Goal: Feedback & Contribution: Submit feedback/report problem

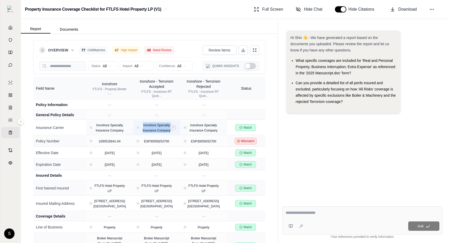
drag, startPoint x: 174, startPoint y: 130, endPoint x: 171, endPoint y: 131, distance: 3.3
click at [171, 131] on div "Ironshore Specialty Insurance Company" at bounding box center [157, 127] width 38 height 10
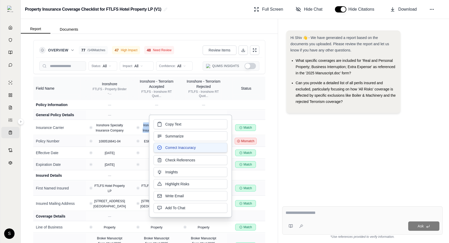
drag, startPoint x: 198, startPoint y: 147, endPoint x: 213, endPoint y: 148, distance: 14.8
click at [213, 148] on button "Correct Inaccuracy" at bounding box center [190, 148] width 74 height 10
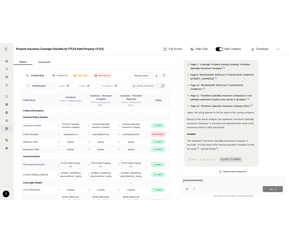
scroll to position [709, 0]
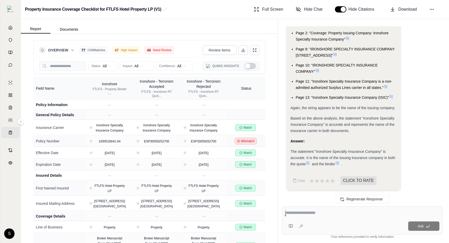
click at [444, 3] on div "Property Insurance Coverage Checklist for FTLFS Hotel Property LP (V1) Full Scr…" at bounding box center [235, 9] width 428 height 19
click at [155, 141] on span "ESP30059252700" at bounding box center [156, 141] width 25 height 4
click at [173, 142] on icon at bounding box center [173, 141] width 3 height 3
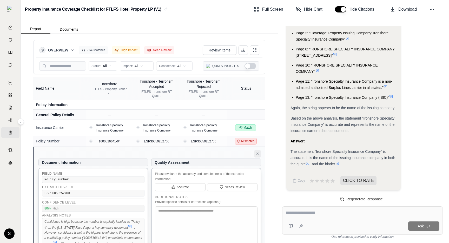
click at [256, 155] on icon at bounding box center [257, 154] width 4 height 4
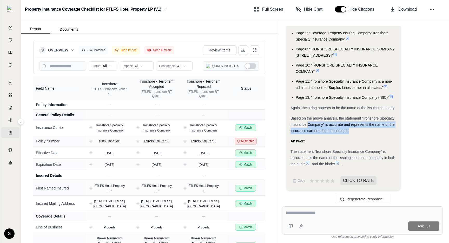
drag, startPoint x: 355, startPoint y: 132, endPoint x: 307, endPoint y: 123, distance: 49.6
click at [307, 123] on div "Based on the above analysis, the statement "Ironshore Specialty Insurance Compa…" at bounding box center [343, 124] width 106 height 19
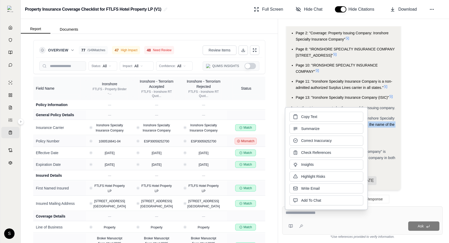
drag, startPoint x: 343, startPoint y: 139, endPoint x: 402, endPoint y: 143, distance: 58.8
click at [402, 143] on body "Home Vault Prompts Chats Single Policy Comparisons Claims Custom Report Coverag…" at bounding box center [224, 121] width 449 height 243
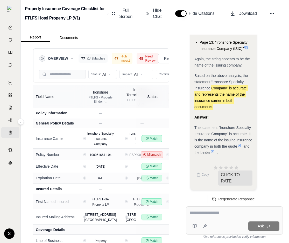
scroll to position [1133, 0]
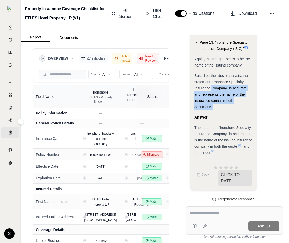
drag, startPoint x: 213, startPoint y: 109, endPoint x: 213, endPoint y: 85, distance: 23.6
click at [213, 85] on div "Based on the above analysis, the statement "Ironshore Specialty Insurance Compa…" at bounding box center [224, 90] width 58 height 37
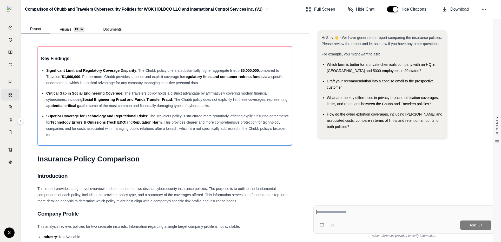
click at [333, 81] on span "Draft your recommendation into a concise email to the prospective customer" at bounding box center [380, 84] width 107 height 10
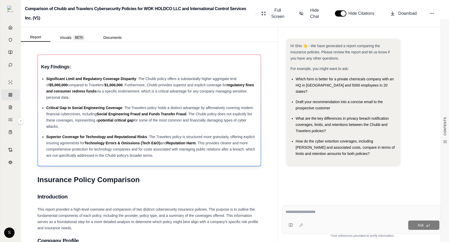
drag, startPoint x: 80, startPoint y: 106, endPoint x: 126, endPoint y: 128, distance: 50.9
click at [126, 128] on div "Critical Gap in Social Engineering Coverage : The Travelers policy holds a dist…" at bounding box center [151, 117] width 211 height 25
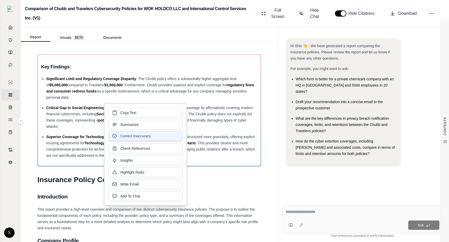
click at [138, 137] on span "Correct Inaccuracy" at bounding box center [135, 136] width 30 height 5
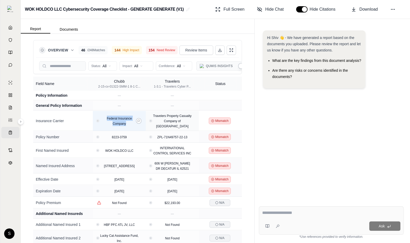
drag, startPoint x: 127, startPoint y: 123, endPoint x: 105, endPoint y: 114, distance: 23.6
click at [105, 116] on div "Federal Insurance Company" at bounding box center [120, 121] width 44 height 10
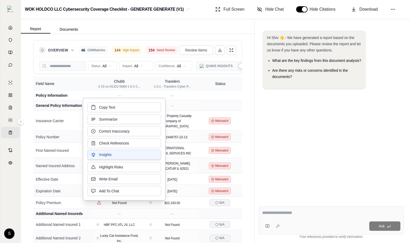
click at [123, 156] on button "Insights" at bounding box center [124, 155] width 74 height 10
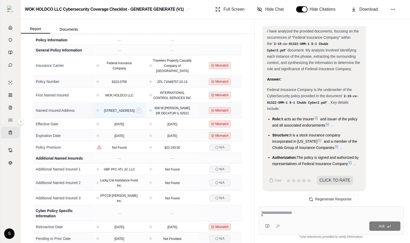
scroll to position [94, 0]
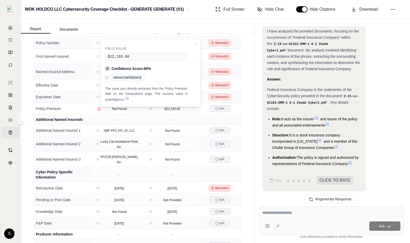
click at [254, 74] on div "Overview 46 / 248 Matches 144 High Impact 154 Need Review Review Items Status: …" at bounding box center [138, 138] width 234 height 209
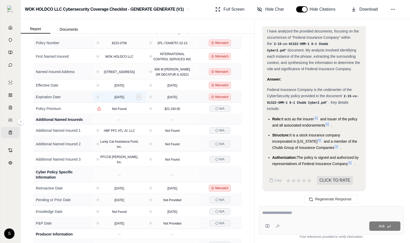
scroll to position [0, 0]
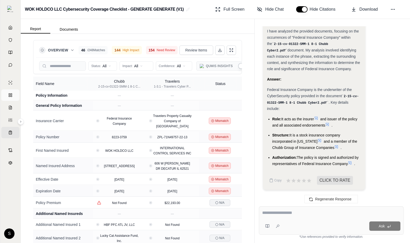
click at [10, 91] on link "Comparisons" at bounding box center [10, 94] width 18 height 11
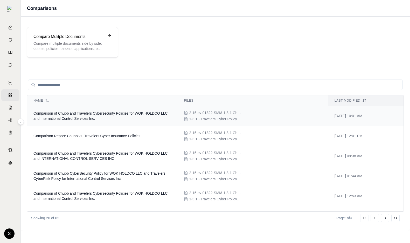
click at [67, 114] on span "Comparison of Chubb and Travelers Cybersecurity Policies for WOK HOLDCO LLC and…" at bounding box center [100, 115] width 134 height 9
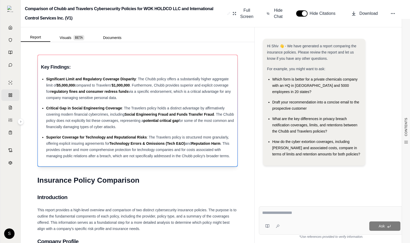
drag, startPoint x: 46, startPoint y: 78, endPoint x: 132, endPoint y: 101, distance: 89.4
click at [132, 101] on div "Significant Limit and Regulatory Coverage Disparity : The Chubb policy offers a…" at bounding box center [140, 88] width 188 height 25
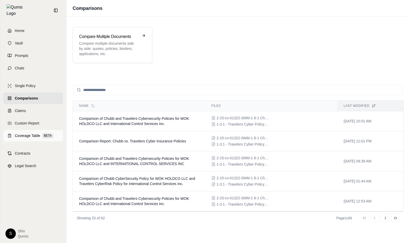
click at [9, 133] on icon at bounding box center [10, 135] width 4 height 4
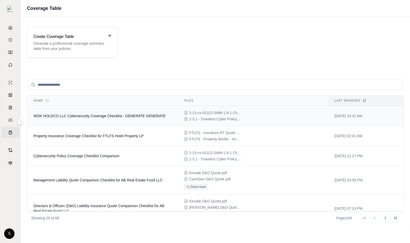
click at [104, 118] on td "WOK HOLDCO LLC Cybersecurity Coverage Checklist - GENERATE GENERATE" at bounding box center [102, 116] width 151 height 20
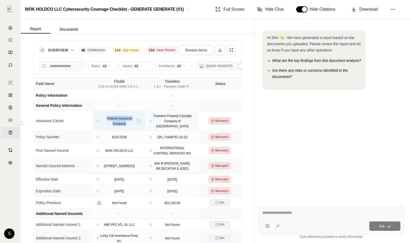
drag, startPoint x: 129, startPoint y: 122, endPoint x: 105, endPoint y: 114, distance: 25.9
click at [105, 116] on div "Federal Insurance Company" at bounding box center [120, 121] width 44 height 10
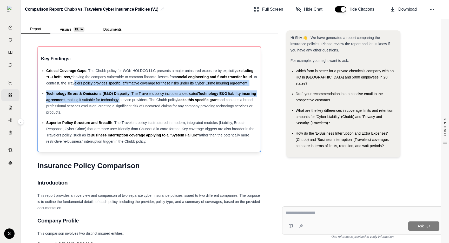
drag, startPoint x: 78, startPoint y: 82, endPoint x: 120, endPoint y: 100, distance: 45.5
click at [120, 100] on ul "Critical Coverage Gaps : The Chubb policy for WOK HOLDCO LLC presents a major u…" at bounding box center [149, 105] width 216 height 77
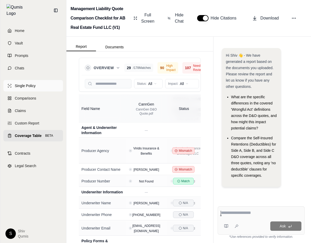
click at [25, 85] on link "Single Policy" at bounding box center [33, 85] width 60 height 11
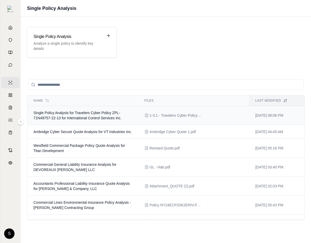
click at [98, 119] on span "Single Policy Analysis for Travelers Cyber Policy ZPL-71N49757-22-13 for Intern…" at bounding box center [77, 115] width 88 height 9
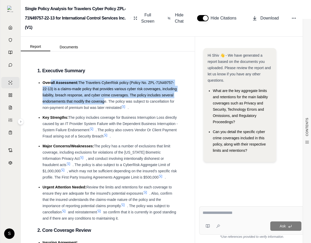
drag, startPoint x: 50, startPoint y: 84, endPoint x: 102, endPoint y: 103, distance: 55.0
click at [102, 103] on li "Overall Assessment: The Travelers CyberRisk policy (Policy No. ZPL-71N49757-22-…" at bounding box center [111, 94] width 136 height 31
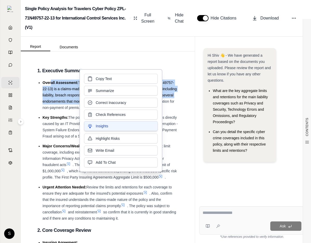
click at [109, 129] on button "Insights" at bounding box center [121, 126] width 74 height 10
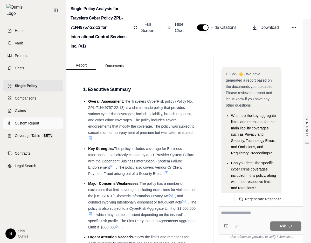
scroll to position [1424, 0]
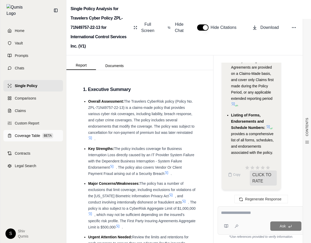
click at [21, 133] on span "Coverage Table" at bounding box center [27, 135] width 25 height 5
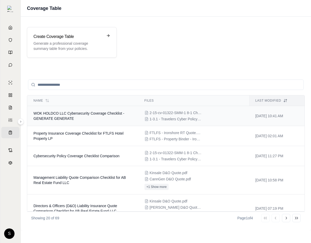
click at [63, 119] on span "WOK HOLDCO LLC Cybersecurity Coverage Checklist - GENERATE GENERATE" at bounding box center [78, 115] width 91 height 9
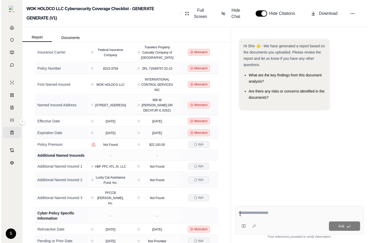
scroll to position [78, 0]
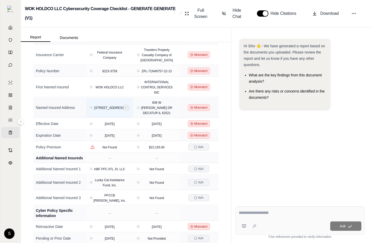
drag, startPoint x: 116, startPoint y: 119, endPoint x: 96, endPoint y: 102, distance: 26.4
click at [96, 105] on div "[STREET_ADDRESS]" at bounding box center [110, 107] width 36 height 5
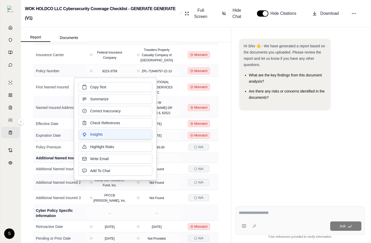
click at [103, 137] on button "Insights" at bounding box center [115, 134] width 74 height 10
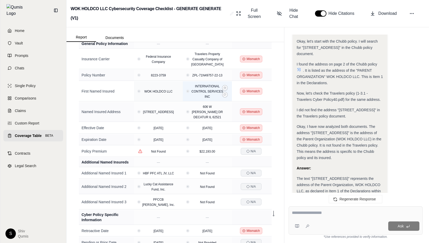
scroll to position [217, 0]
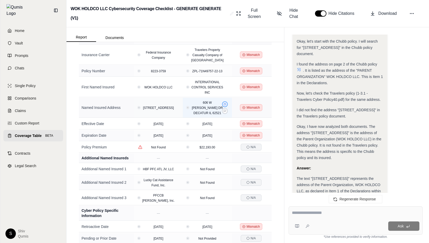
click at [225, 105] on circle at bounding box center [225, 104] width 2 height 2
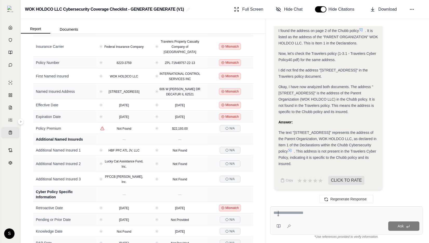
scroll to position [236, 0]
click at [202, 100] on icon at bounding box center [200, 101] width 3 height 3
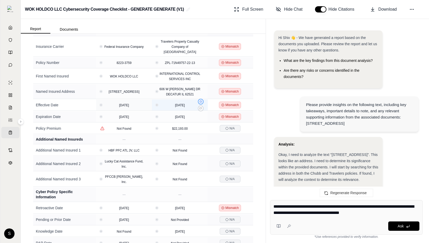
scroll to position [242, 0]
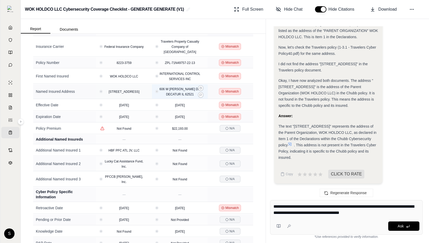
click at [188, 87] on span "606 W [PERSON_NAME] DR DECATUR IL 62521" at bounding box center [179, 91] width 41 height 9
click at [202, 92] on button at bounding box center [201, 95] width 6 height 6
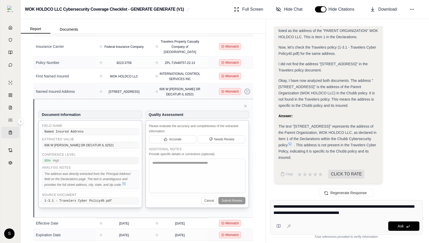
click at [247, 90] on icon at bounding box center [247, 91] width 3 height 3
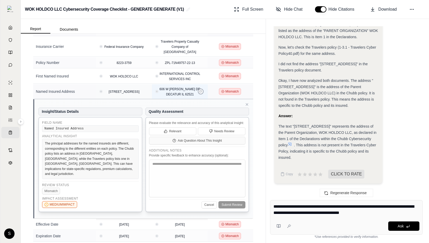
click at [200, 90] on icon at bounding box center [201, 91] width 2 height 2
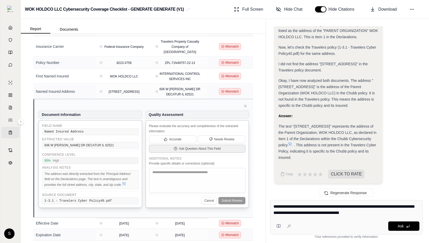
click at [197, 146] on span "Ask Question About This Field" at bounding box center [200, 148] width 42 height 4
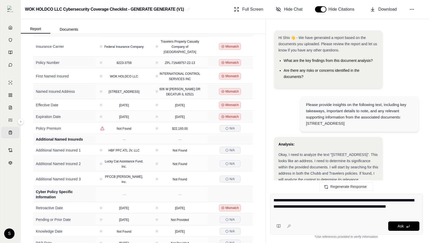
scroll to position [248, 0]
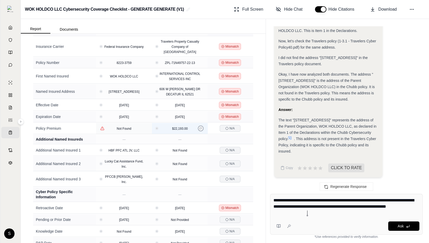
click at [201, 127] on icon at bounding box center [200, 128] width 3 height 3
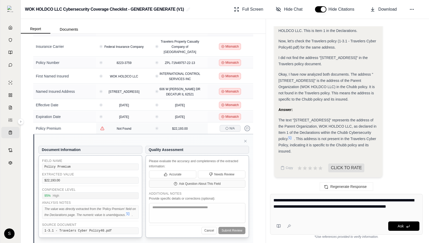
click at [246, 127] on icon at bounding box center [247, 128] width 3 height 3
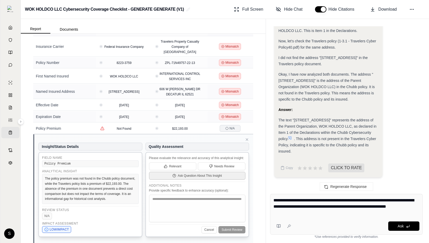
click at [215, 172] on button "Ask Question About This Insight" at bounding box center [197, 176] width 97 height 8
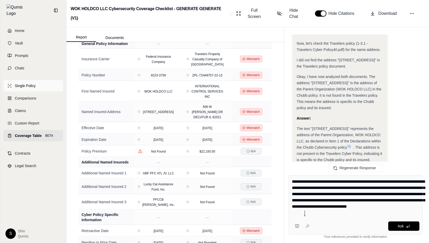
scroll to position [78, 0]
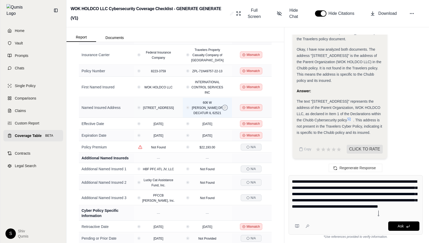
click at [224, 109] on icon at bounding box center [225, 107] width 3 height 3
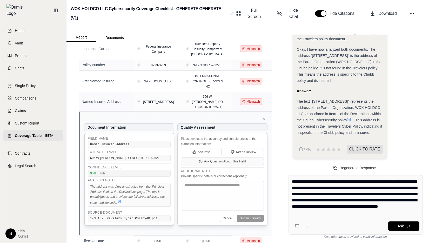
scroll to position [91, 0]
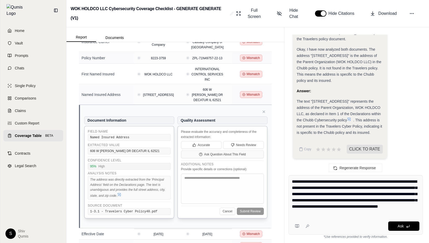
click at [364, 220] on div "**********" at bounding box center [355, 204] width 134 height 59
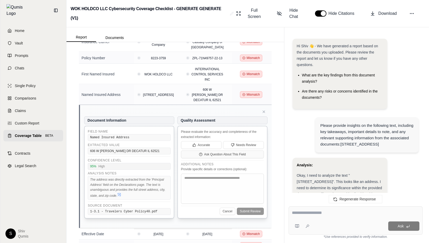
scroll to position [294, 0]
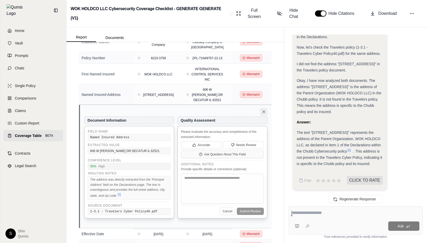
click at [264, 114] on icon at bounding box center [264, 112] width 4 height 4
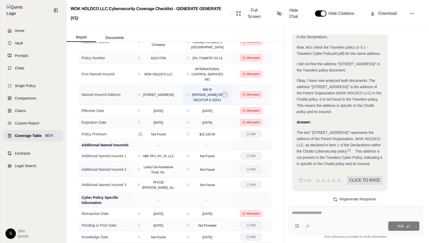
click at [225, 96] on icon at bounding box center [225, 94] width 2 height 2
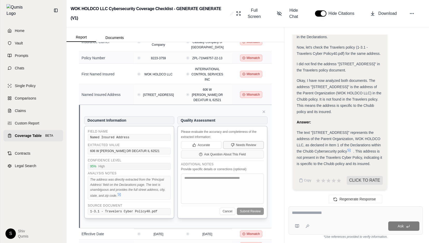
click at [256, 149] on button "Needs Review" at bounding box center [243, 145] width 40 height 8
click at [245, 156] on span "Ask Question About This Field" at bounding box center [225, 154] width 42 height 4
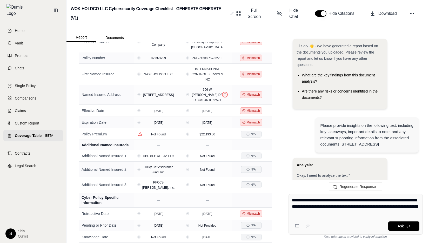
scroll to position [306, 0]
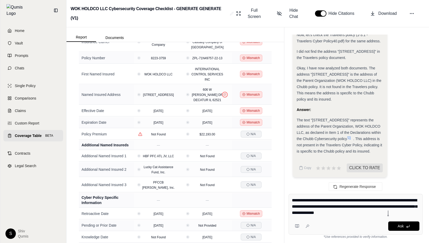
type textarea "**********"
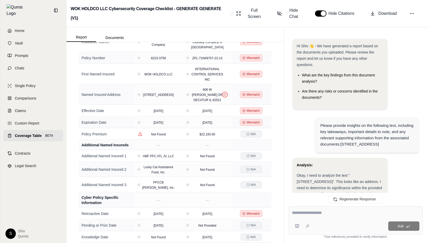
scroll to position [561, 0]
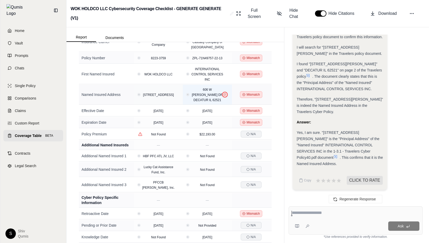
click at [226, 96] on icon at bounding box center [225, 94] width 3 height 3
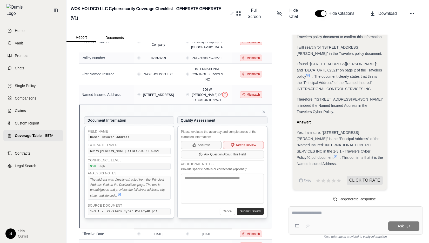
click at [199, 147] on span "Accurate" at bounding box center [204, 145] width 12 height 4
click at [226, 158] on button "Ask Question About This Field" at bounding box center [222, 154] width 83 height 8
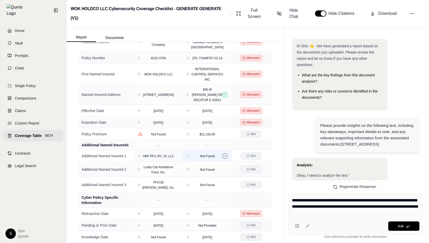
scroll to position [573, 0]
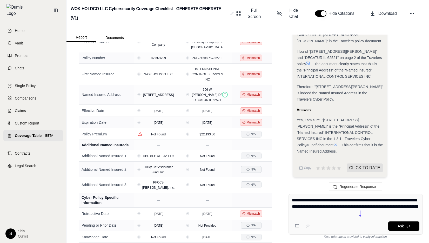
drag, startPoint x: 306, startPoint y: 198, endPoint x: 360, endPoint y: 211, distance: 55.4
click at [360, 211] on textarea "**********" at bounding box center [355, 206] width 127 height 19
click at [265, 96] on icon at bounding box center [266, 94] width 2 height 2
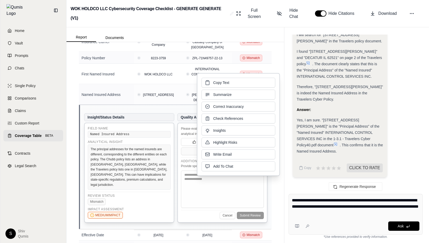
click at [173, 194] on div "Field Name Named Insured Address Analytical Insight The principal addresses for…" at bounding box center [129, 173] width 90 height 100
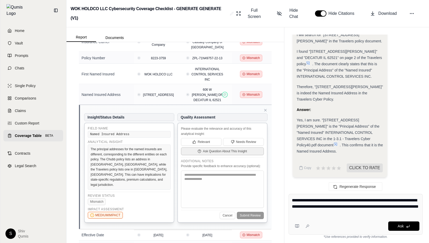
click at [224, 153] on span "Ask Question About This Insight" at bounding box center [225, 151] width 44 height 4
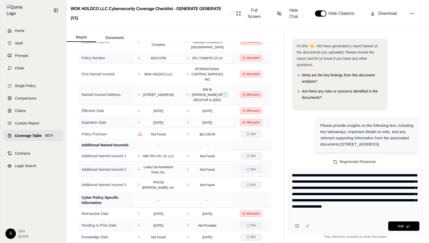
scroll to position [598, 0]
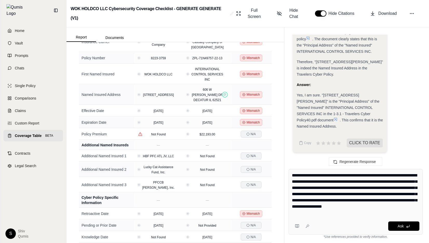
drag, startPoint x: 290, startPoint y: 174, endPoint x: 386, endPoint y: 178, distance: 95.3
click at [370, 178] on div "**********" at bounding box center [355, 202] width 134 height 66
drag, startPoint x: 360, startPoint y: 172, endPoint x: 358, endPoint y: 195, distance: 23.5
click at [358, 195] on div "**********" at bounding box center [355, 202] width 134 height 66
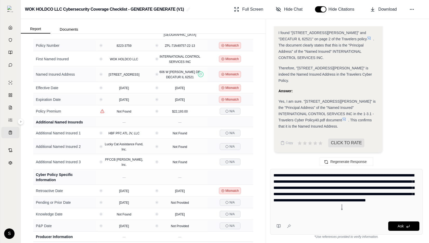
scroll to position [85, 0]
